Goal: Task Accomplishment & Management: Manage account settings

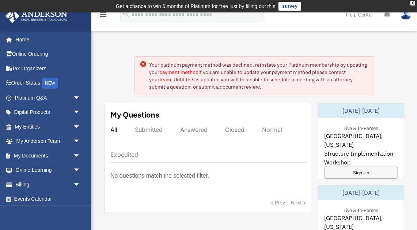
click at [236, 79] on div "Your platinum payment method was declined, reinstate your Platinum membership b…" at bounding box center [258, 75] width 219 height 29
click at [246, 71] on div "Your platinum payment method was declined, reinstate your Platinum membership b…" at bounding box center [258, 75] width 219 height 29
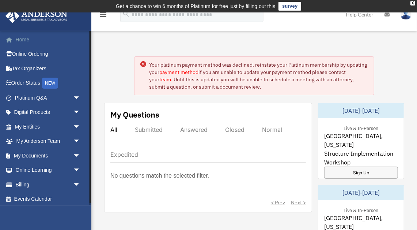
click at [21, 39] on link "Home" at bounding box center [48, 39] width 86 height 15
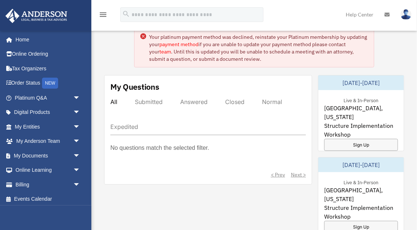
scroll to position [21, 0]
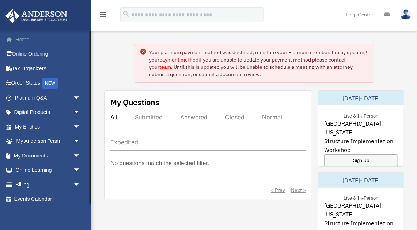
click at [22, 41] on link "Home" at bounding box center [48, 39] width 86 height 15
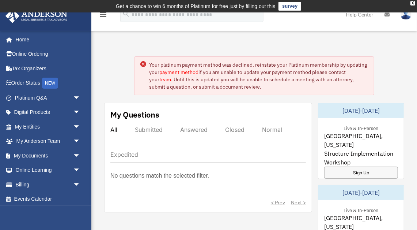
click at [405, 16] on img at bounding box center [406, 14] width 11 height 11
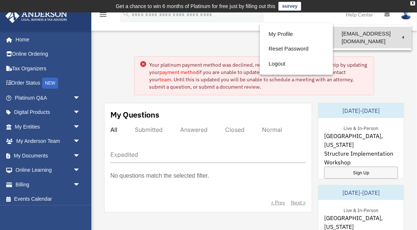
click at [399, 34] on link "[EMAIL_ADDRESS][DOMAIN_NAME]" at bounding box center [372, 38] width 79 height 22
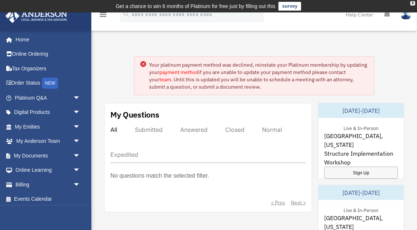
click at [406, 19] on img at bounding box center [406, 14] width 11 height 11
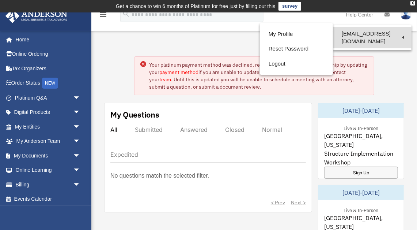
click at [403, 29] on link "[EMAIL_ADDRESS][DOMAIN_NAME]" at bounding box center [372, 38] width 79 height 22
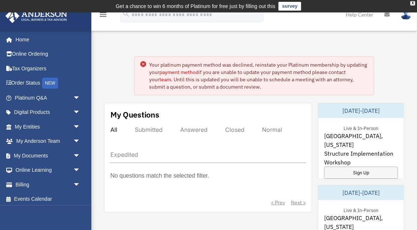
click at [409, 19] on link at bounding box center [406, 14] width 22 height 32
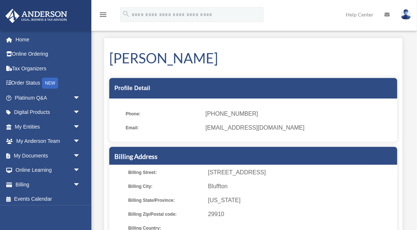
click at [405, 19] on img at bounding box center [406, 14] width 11 height 11
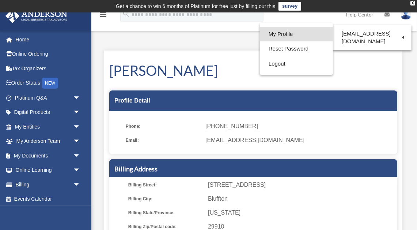
click at [270, 34] on link "My Profile" at bounding box center [296, 34] width 73 height 15
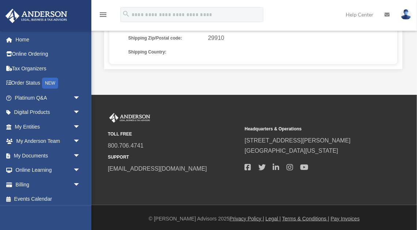
scroll to position [299, 0]
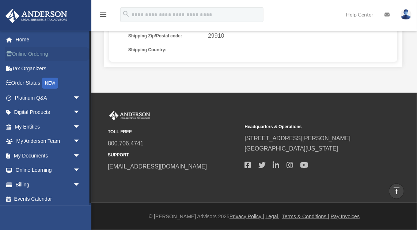
click at [44, 53] on link "Online Ordering" at bounding box center [48, 54] width 86 height 15
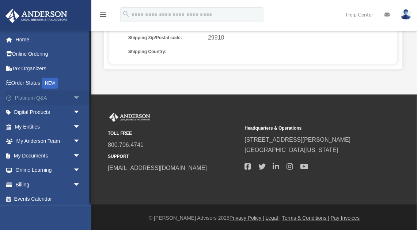
scroll to position [299, 0]
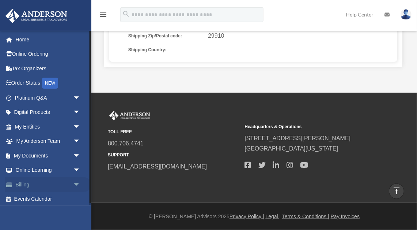
click at [75, 183] on span "arrow_drop_down" at bounding box center [80, 184] width 15 height 15
click at [46, 197] on link "$ Open Invoices" at bounding box center [50, 198] width 81 height 15
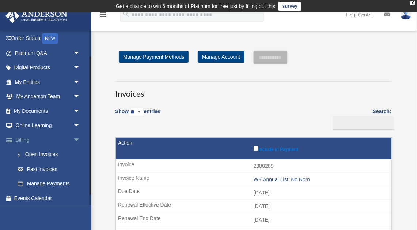
scroll to position [46, 0]
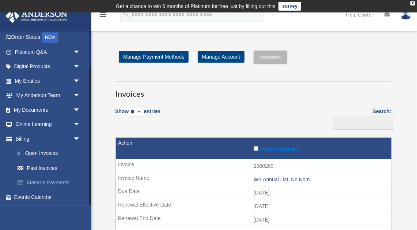
click at [61, 181] on link "Manage Payments" at bounding box center [50, 182] width 81 height 15
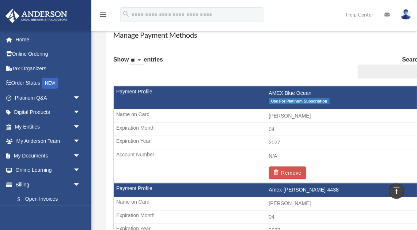
scroll to position [441, 0]
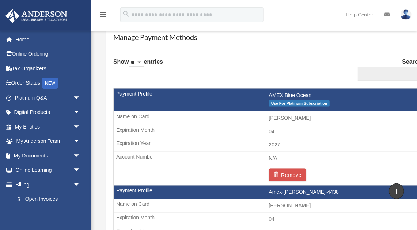
click at [293, 103] on span "Use For Platinum Subscription" at bounding box center [299, 103] width 61 height 6
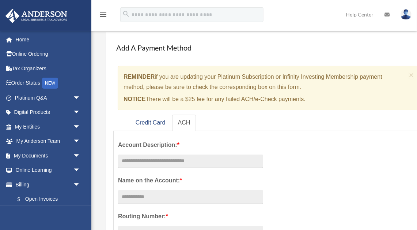
scroll to position [33, 0]
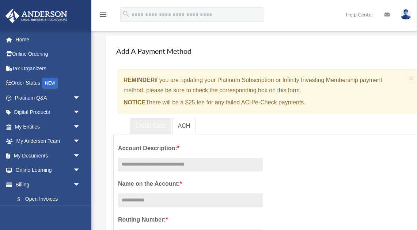
click at [143, 126] on link "Credit Card" at bounding box center [151, 126] width 42 height 16
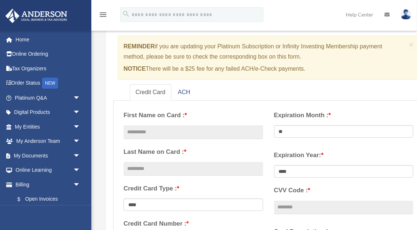
scroll to position [67, 0]
click at [180, 132] on input "text" at bounding box center [194, 132] width 140 height 14
click at [169, 122] on div "**********" at bounding box center [193, 179] width 151 height 149
click at [155, 129] on input "text" at bounding box center [194, 132] width 140 height 14
click at [155, 130] on input "text" at bounding box center [194, 132] width 140 height 14
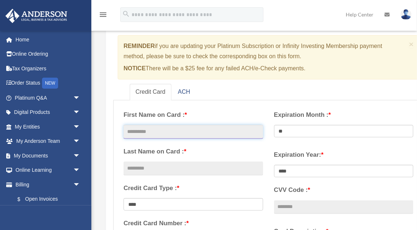
type input "*******"
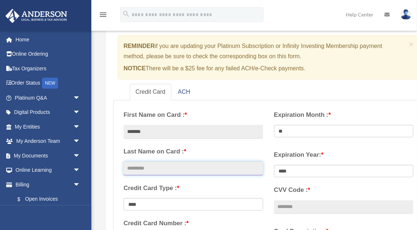
type input "*******"
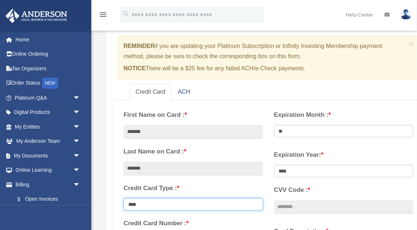
select select "****"
type input "**********"
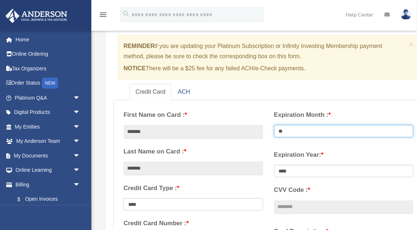
select select "**"
select select "****"
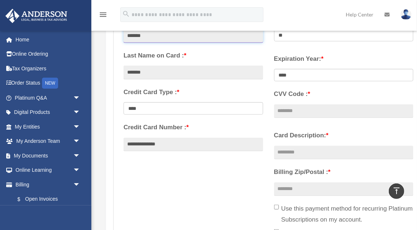
scroll to position [164, 0]
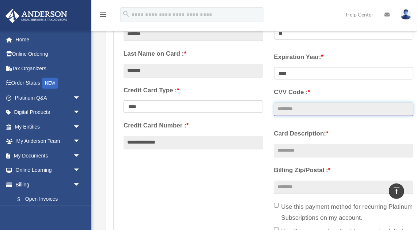
click at [285, 110] on input "CVV Code : *" at bounding box center [344, 109] width 140 height 14
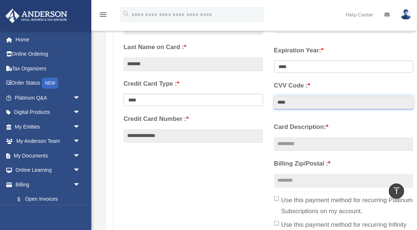
scroll to position [169, 0]
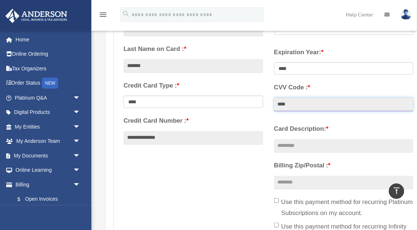
type input "****"
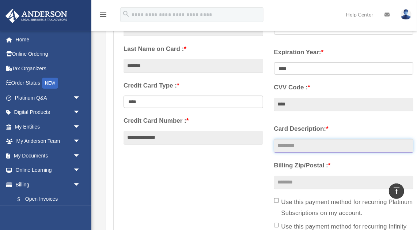
click at [293, 147] on input "Card Description: *" at bounding box center [344, 146] width 140 height 14
type input "*********"
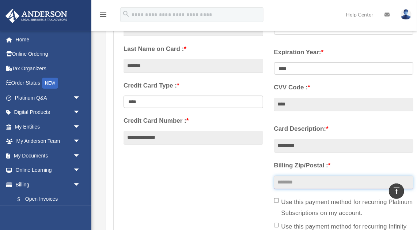
click at [286, 178] on input "Billing Zip/Postal : *" at bounding box center [344, 182] width 140 height 14
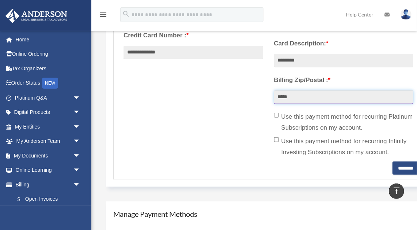
scroll to position [254, 0]
type input "*****"
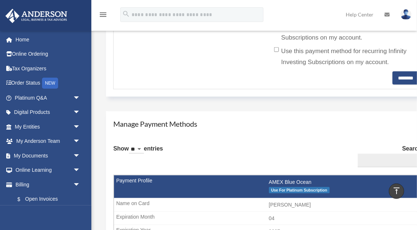
scroll to position [351, 0]
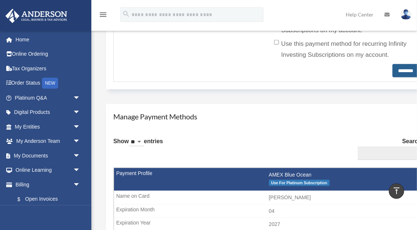
click at [397, 71] on input "********" at bounding box center [406, 70] width 26 height 13
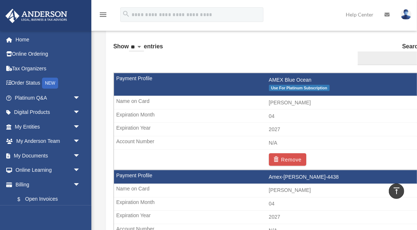
scroll to position [446, 0]
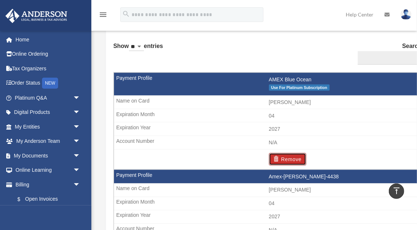
click at [289, 159] on button "Remove" at bounding box center [288, 159] width 38 height 12
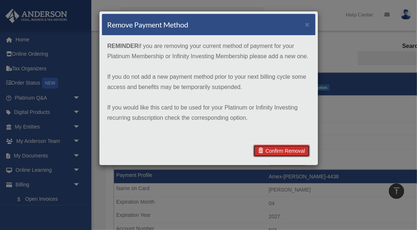
click at [287, 148] on link "Confirm Removal" at bounding box center [281, 150] width 56 height 12
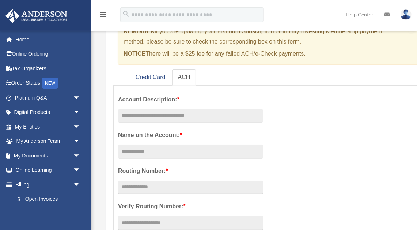
scroll to position [81, 0]
click at [155, 77] on link "Credit Card" at bounding box center [151, 77] width 42 height 16
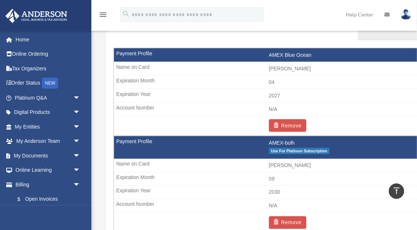
scroll to position [470, 0]
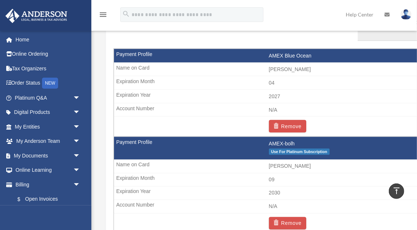
click at [254, 122] on td "Remove" at bounding box center [269, 126] width 310 height 20
click at [277, 94] on td "2027" at bounding box center [269, 97] width 310 height 14
click at [289, 124] on button "Remove" at bounding box center [288, 126] width 38 height 12
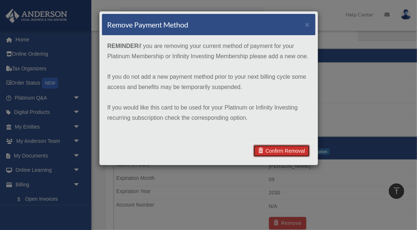
click at [282, 152] on link "Confirm Removal" at bounding box center [281, 150] width 56 height 12
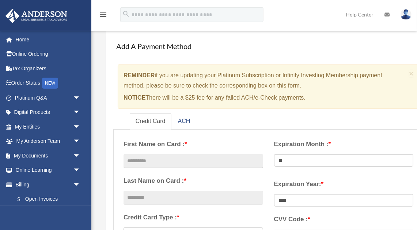
scroll to position [38, 0]
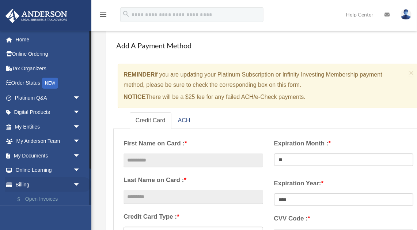
click at [49, 198] on link "$ Open Invoices" at bounding box center [50, 198] width 81 height 15
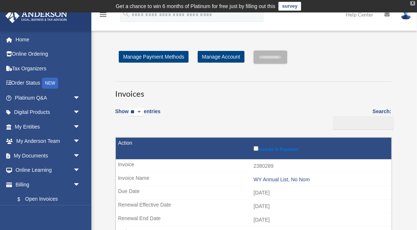
click at [412, 5] on div "X" at bounding box center [412, 3] width 5 height 4
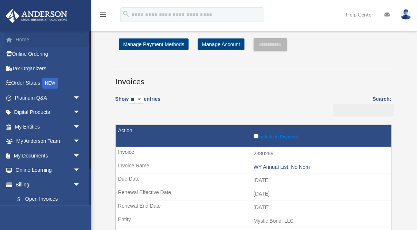
click at [23, 38] on link "Home" at bounding box center [48, 39] width 86 height 15
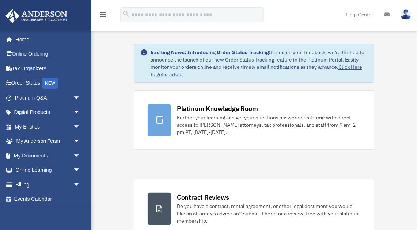
click at [402, 14] on img at bounding box center [406, 14] width 11 height 11
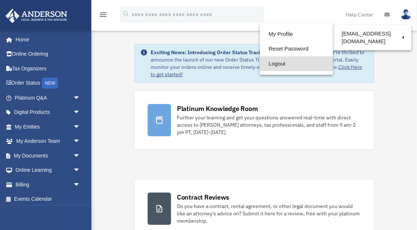
click at [272, 64] on link "Logout" at bounding box center [296, 63] width 73 height 15
